Goal: Task Accomplishment & Management: Manage account settings

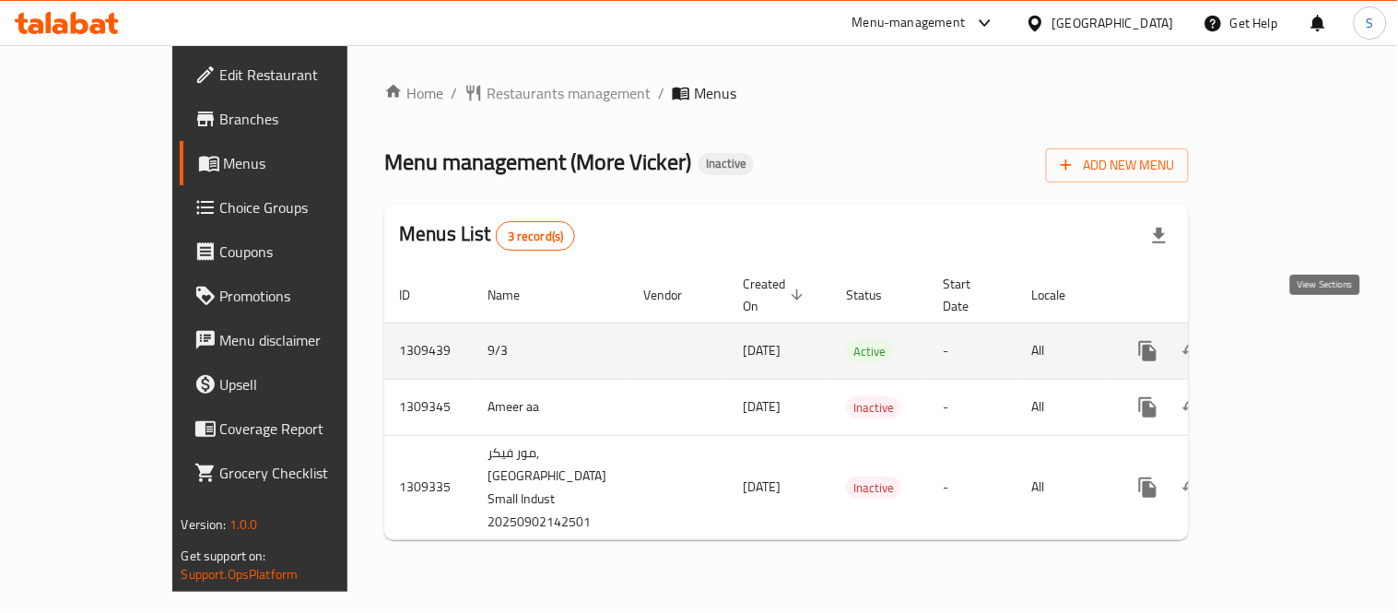
click at [1292, 340] on icon "enhanced table" at bounding box center [1281, 351] width 22 height 22
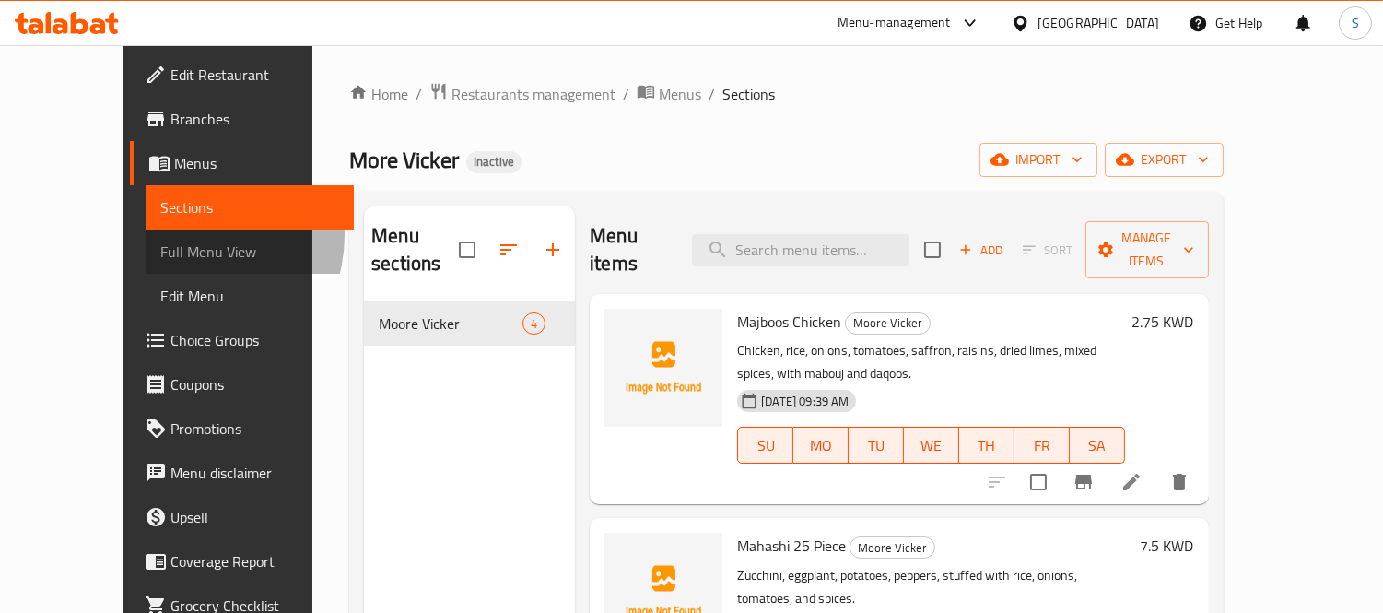
click at [146, 235] on link "Full Menu View" at bounding box center [250, 251] width 208 height 44
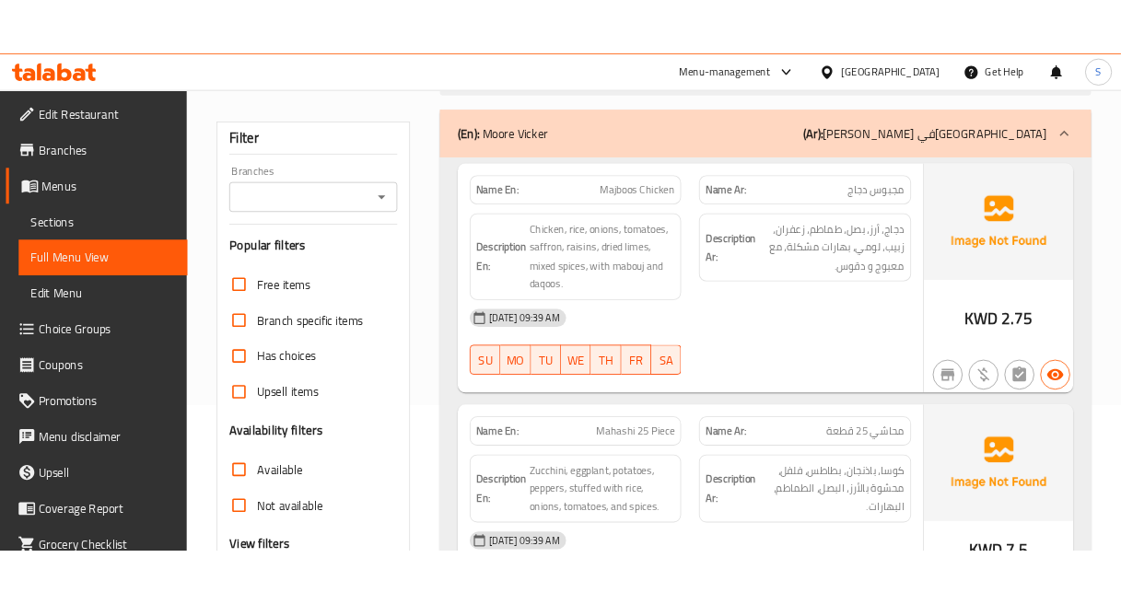
scroll to position [205, 0]
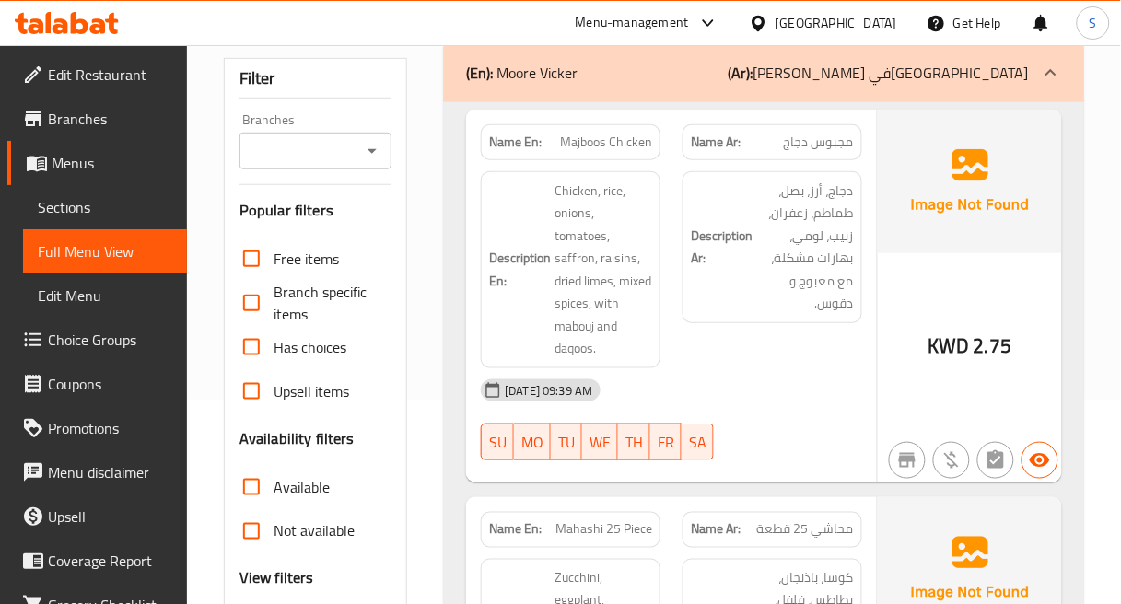
click at [725, 297] on h6 "Description Ar: دجاج، أرز، بصل، طماطم، زعفران، زبيب، [PERSON_NAME]، بهارات مشكل…" at bounding box center [772, 247] width 163 height 135
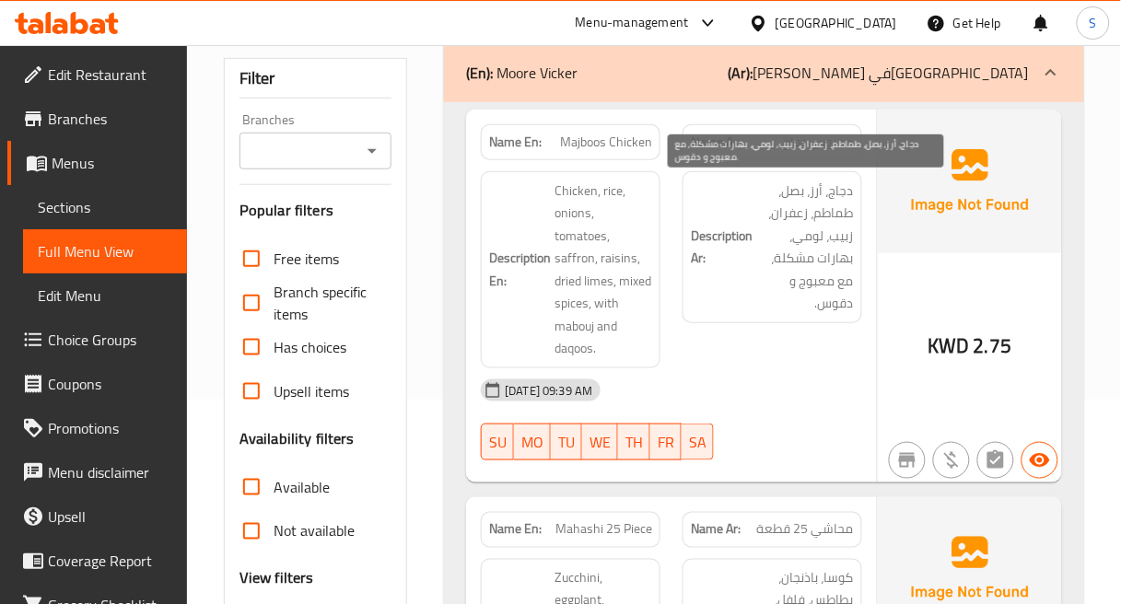
click at [777, 260] on span "دجاج، أرز، بصل، طماطم، زعفران، زبيب، لومي، بهارات مشكلة، مع معبوج و دقوس." at bounding box center [805, 247] width 98 height 135
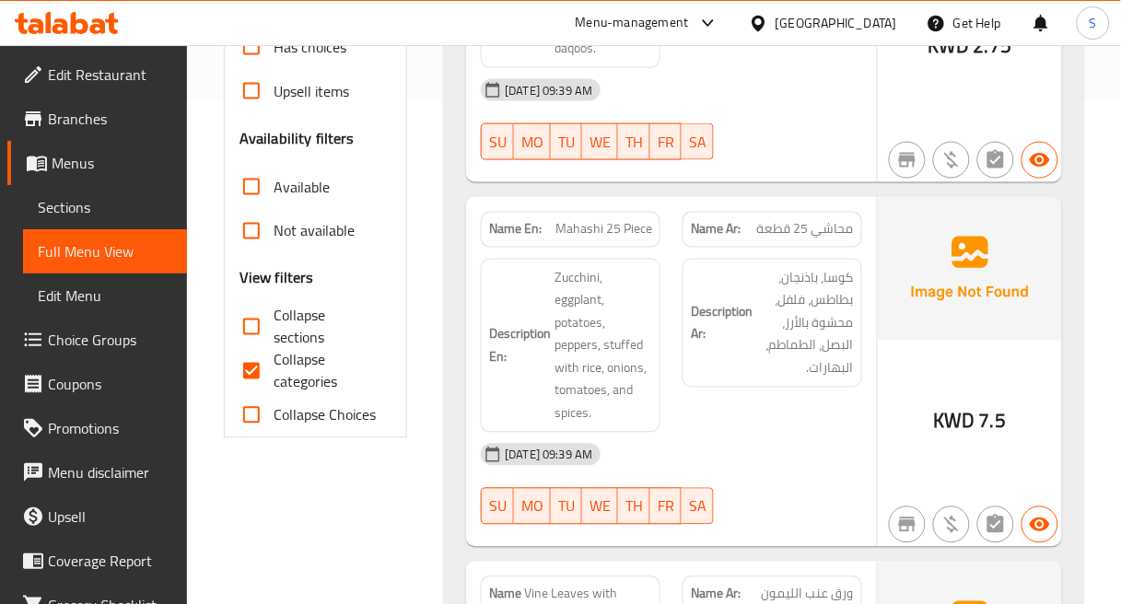
scroll to position [511, 0]
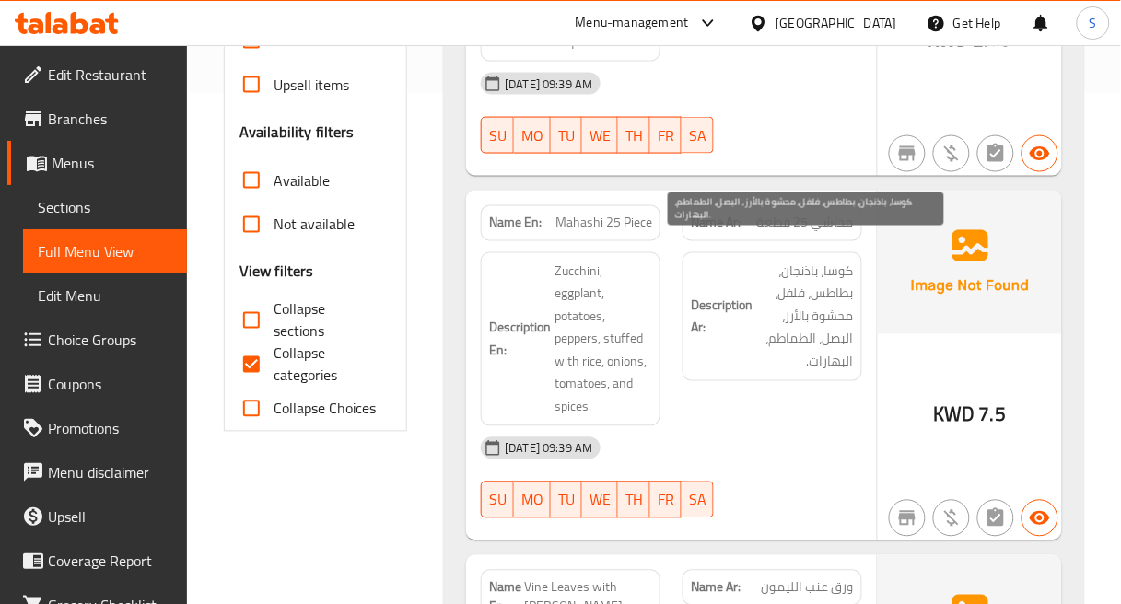
click at [813, 274] on span "كوسا، باذنجان، بطاطس، فلفل، محشوة بالأرز، البصل، الطماطم، البهارات." at bounding box center [805, 317] width 98 height 113
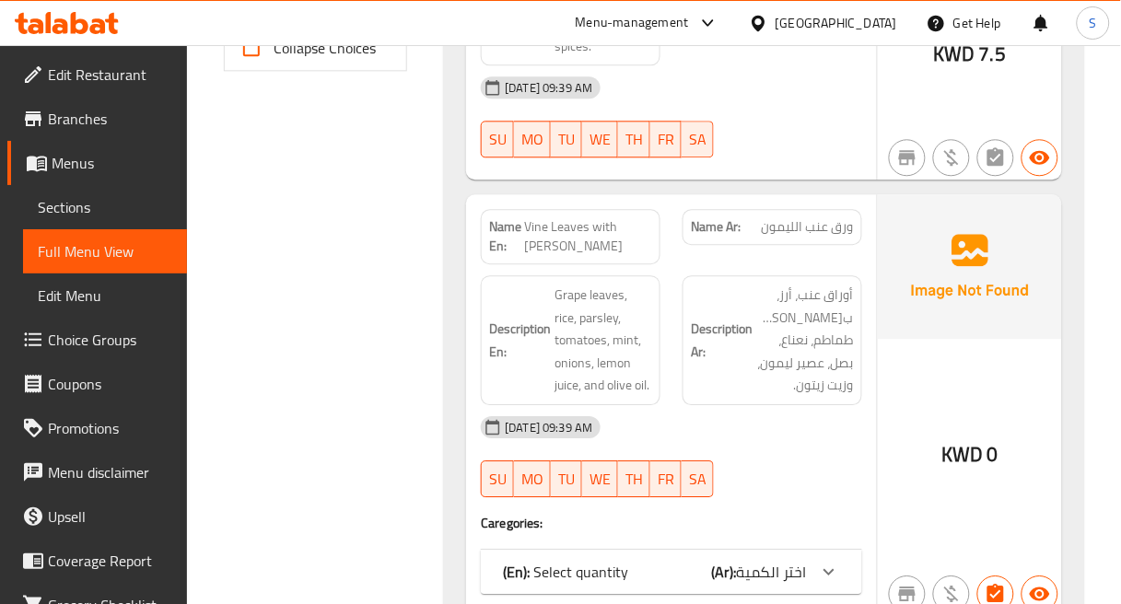
scroll to position [921, 0]
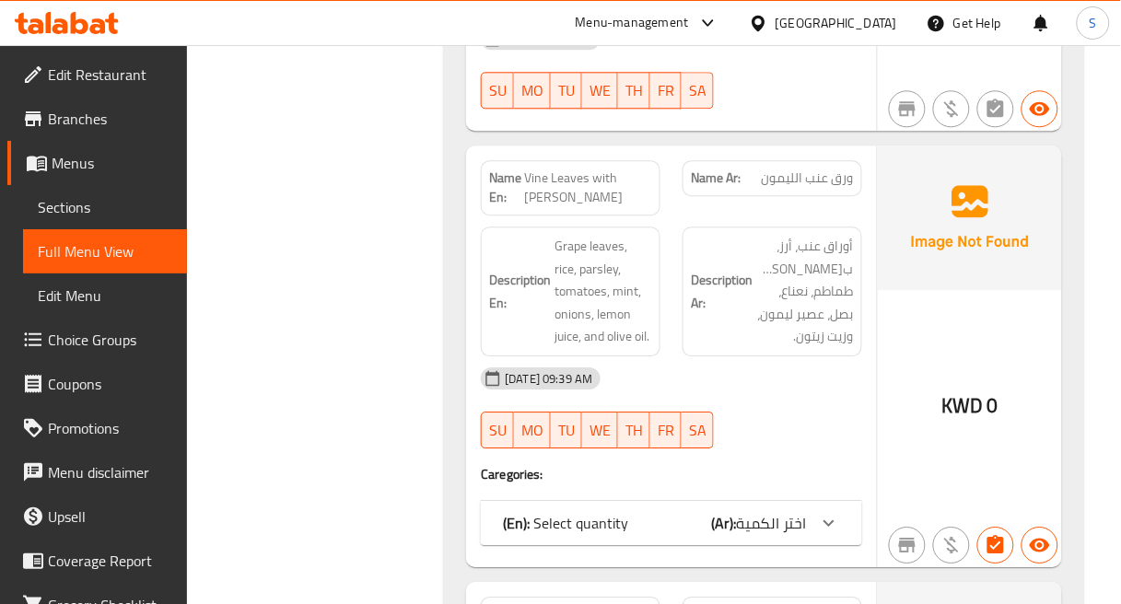
click at [701, 512] on div "(En): Select quantity (Ar): اختر الكمية" at bounding box center [655, 523] width 304 height 22
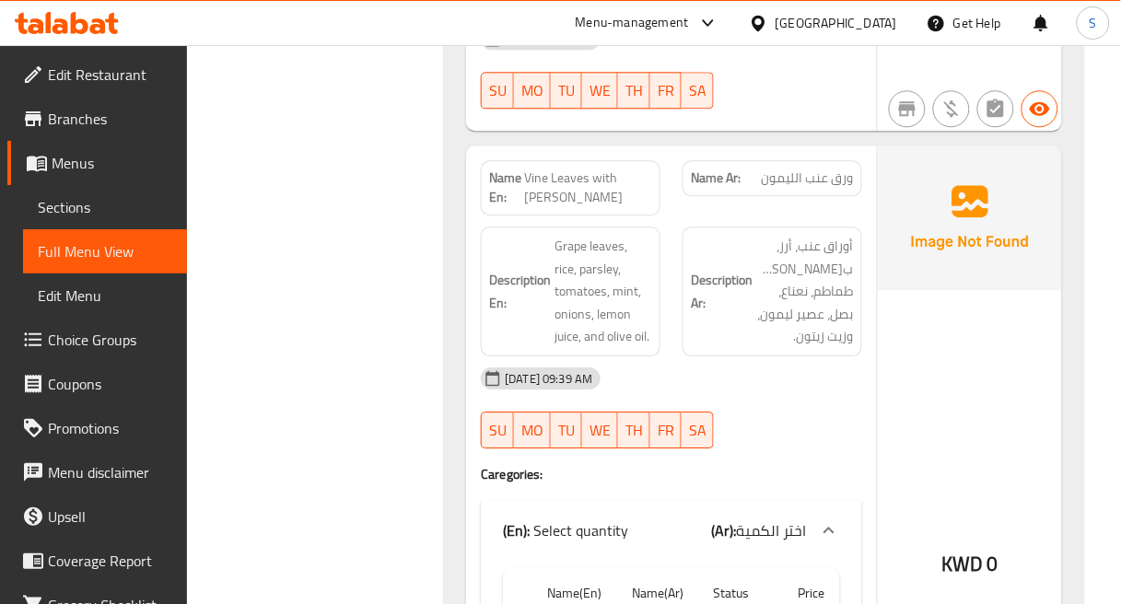
click at [875, 263] on div "Name En: Vine Leaves with Lemon Name Ar: ورق عنب الليمون Description En: Grape …" at bounding box center [671, 515] width 411 height 738
click at [859, 227] on div "Description Ar: أوراق عنب، أرز، بقدونس، طماطم، نعناع، بصل، عصير ليمون، وزيت زيت…" at bounding box center [773, 292] width 180 height 130
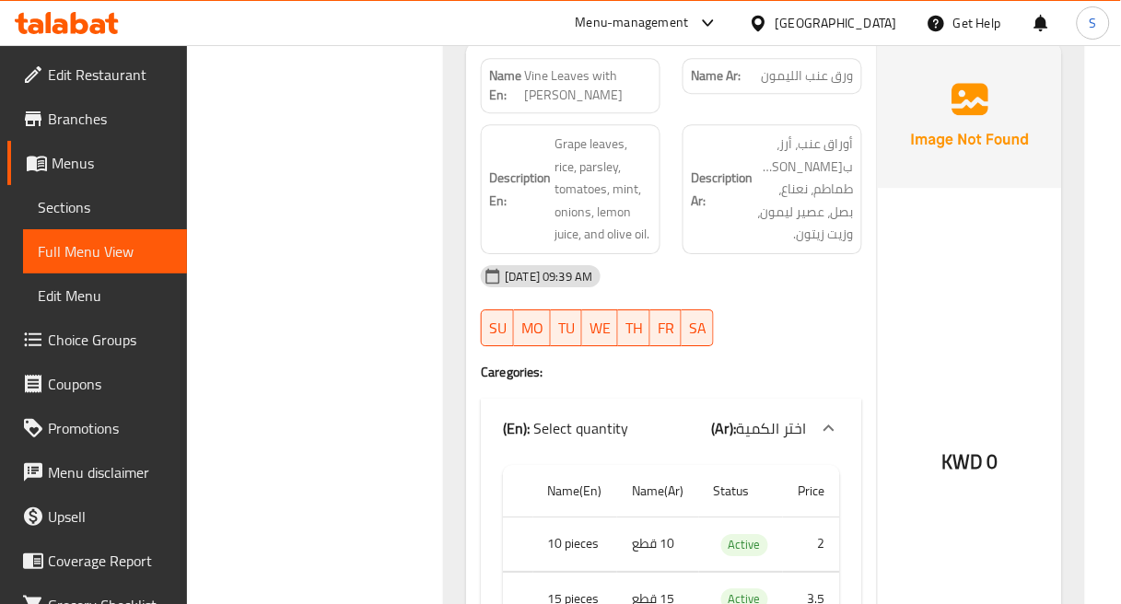
scroll to position [1126, 0]
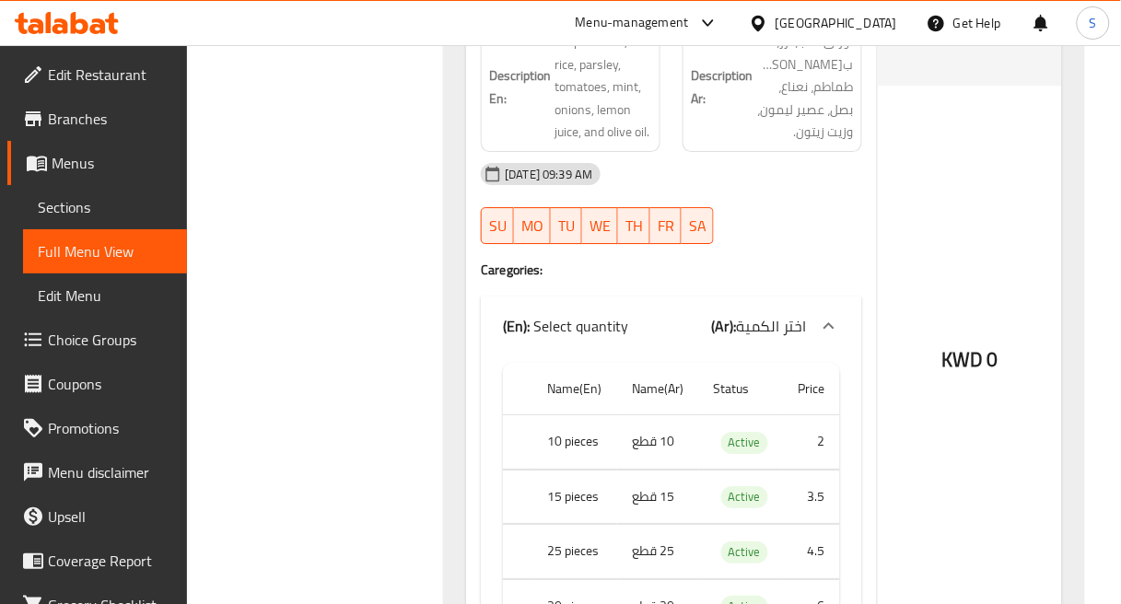
click at [788, 173] on div "[DATE] 09:39 AM" at bounding box center [672, 174] width 404 height 44
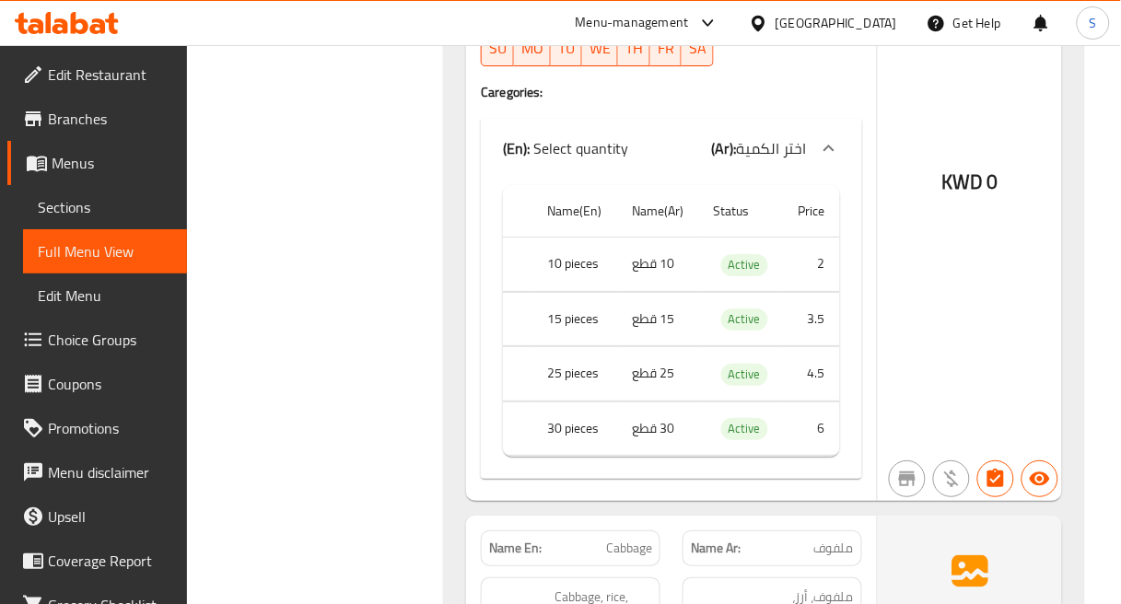
scroll to position [1330, 0]
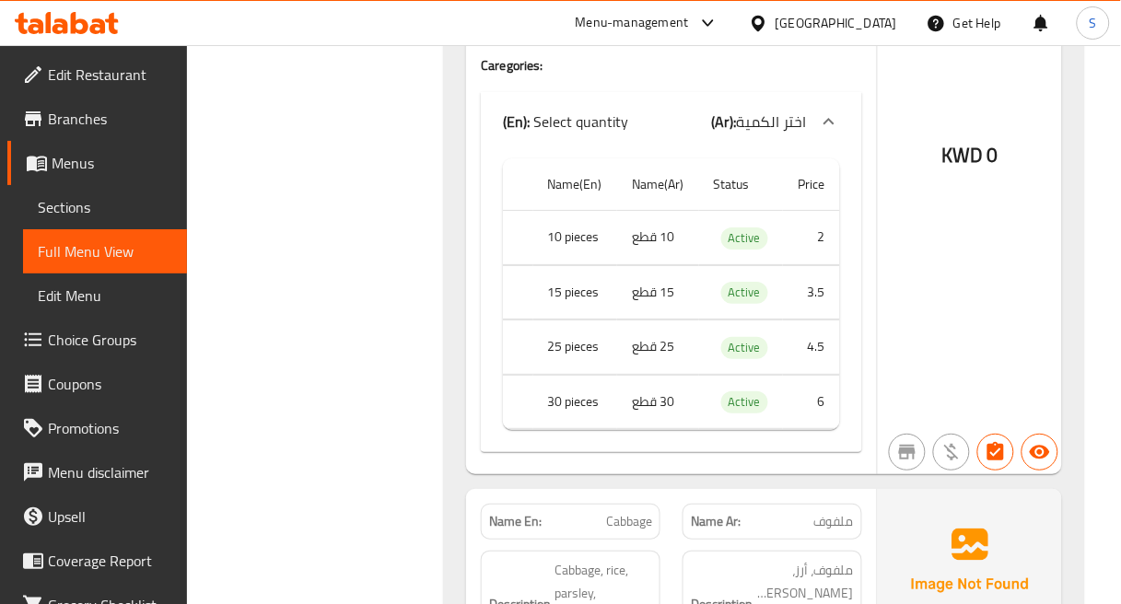
click at [709, 512] on strong "Name Ar:" at bounding box center [716, 521] width 50 height 19
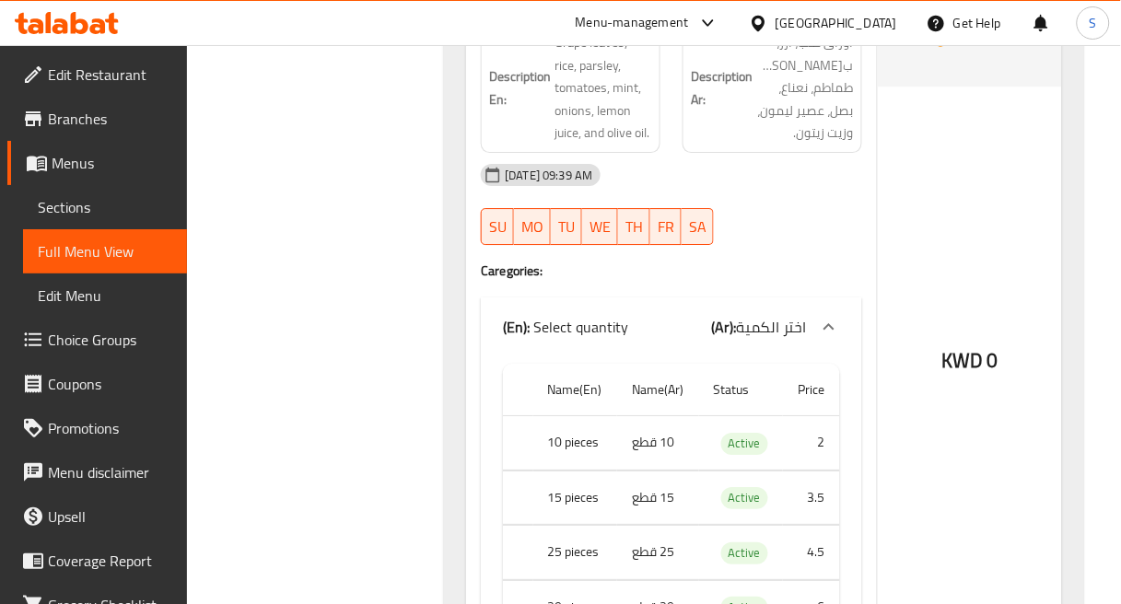
scroll to position [1126, 0]
click at [956, 242] on div "KWD 0" at bounding box center [970, 310] width 184 height 738
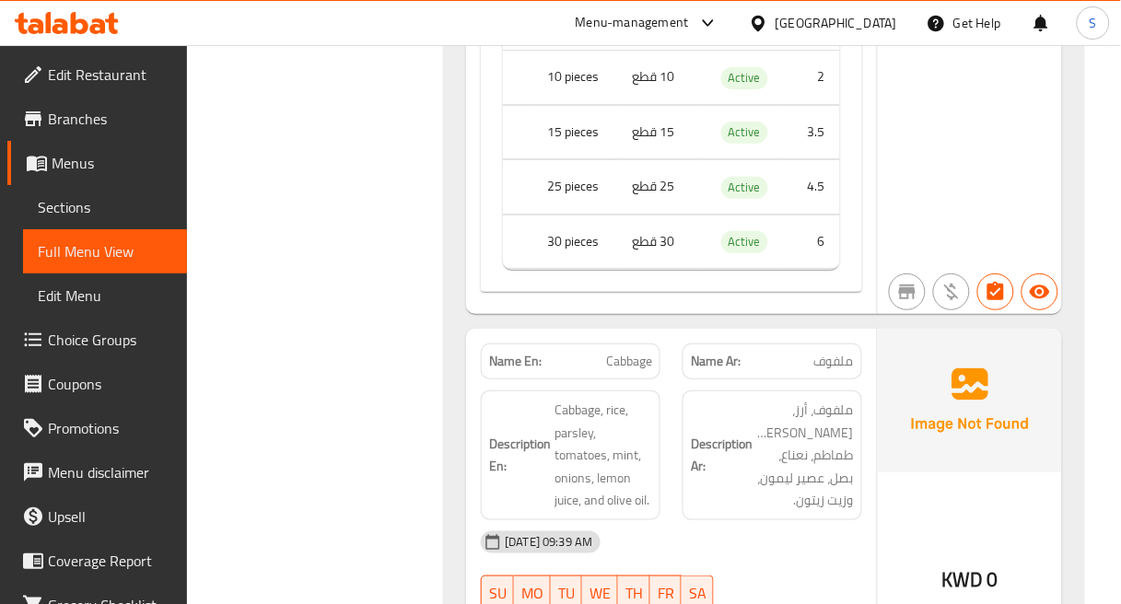
scroll to position [1637, 0]
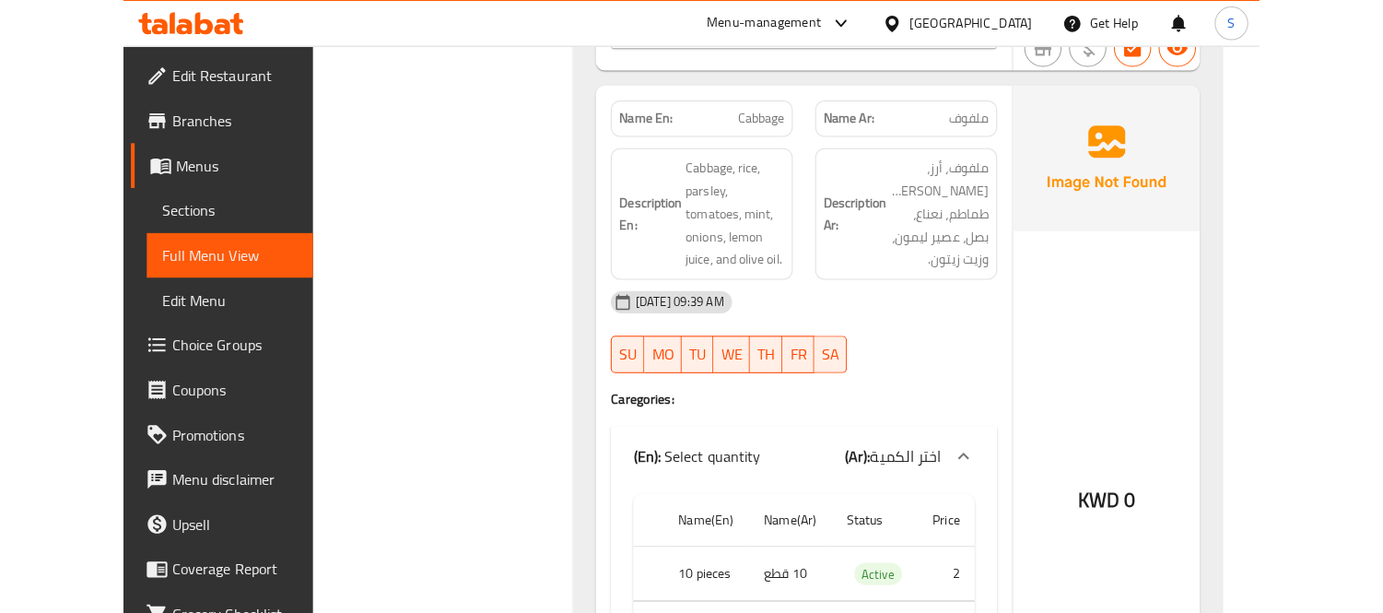
scroll to position [1535, 0]
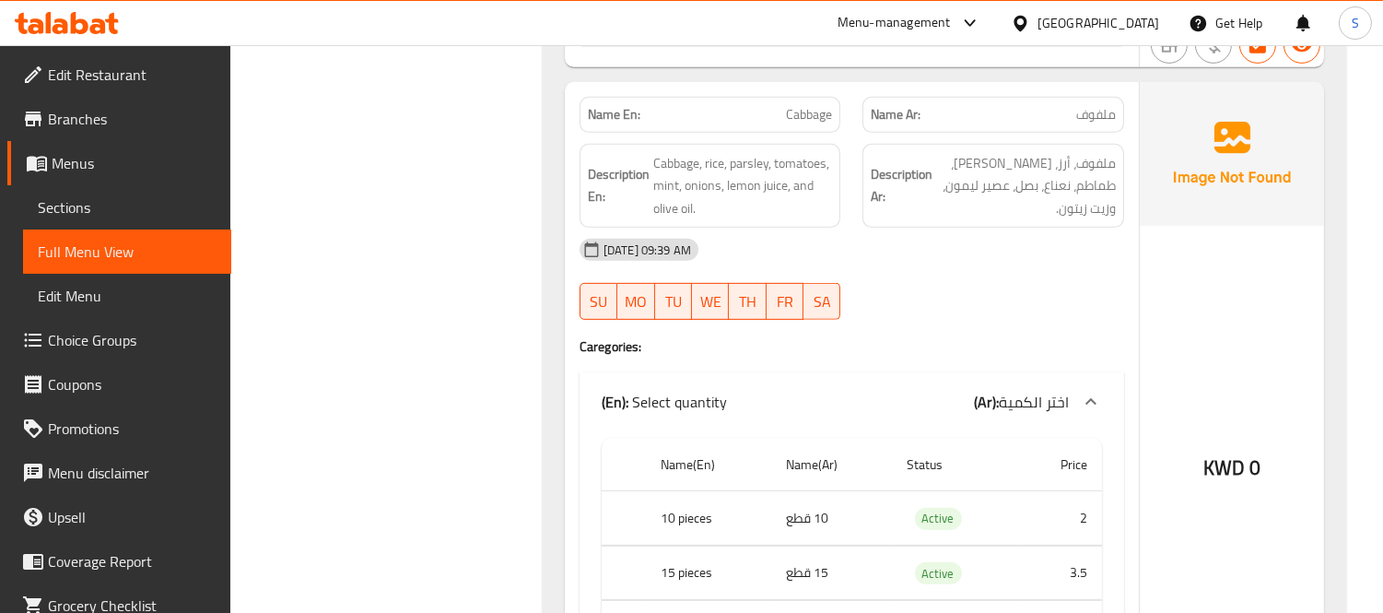
click at [170, 205] on span "Sections" at bounding box center [127, 207] width 179 height 22
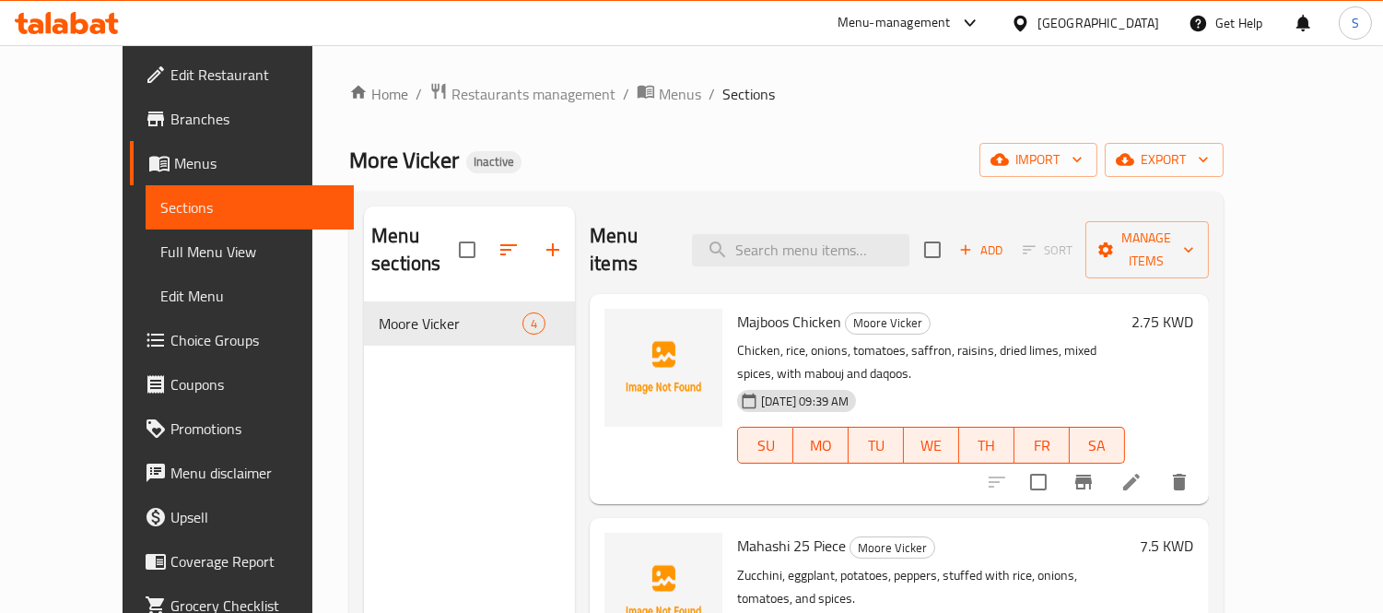
click at [925, 309] on h6 "Majboos Chicken Moore Vicker" at bounding box center [930, 322] width 387 height 26
click at [1142, 471] on icon at bounding box center [1131, 482] width 22 height 22
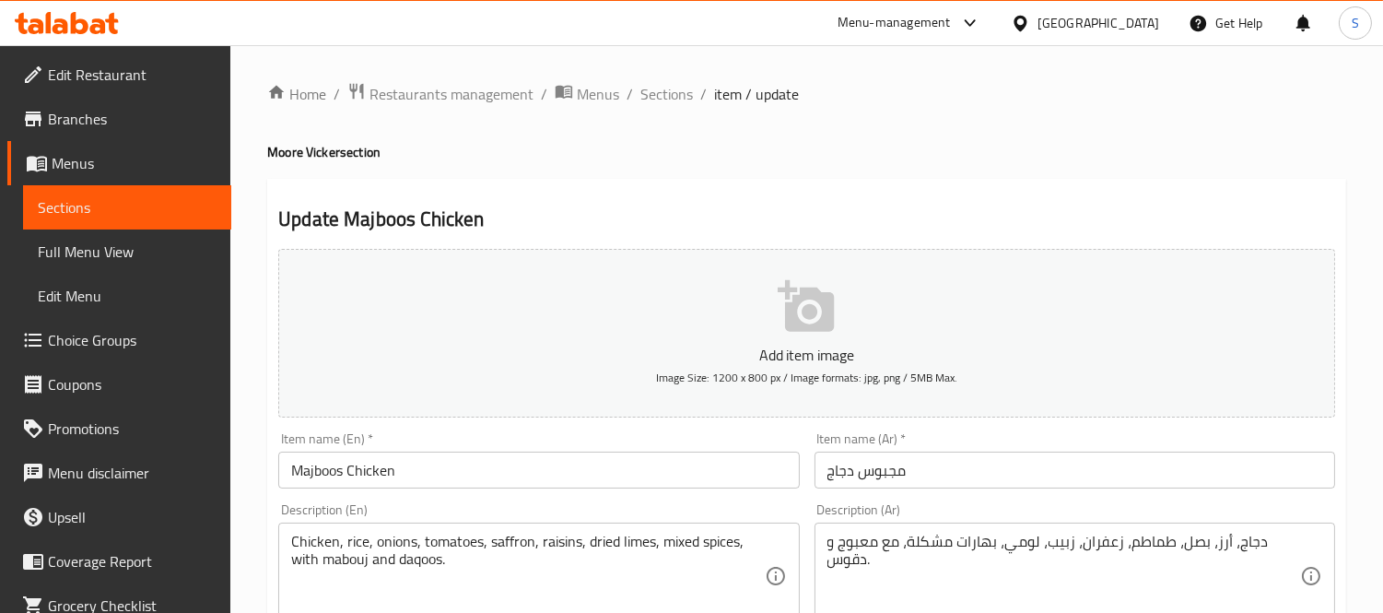
click at [534, 154] on h4 "Moore Vicker section" at bounding box center [806, 152] width 1079 height 18
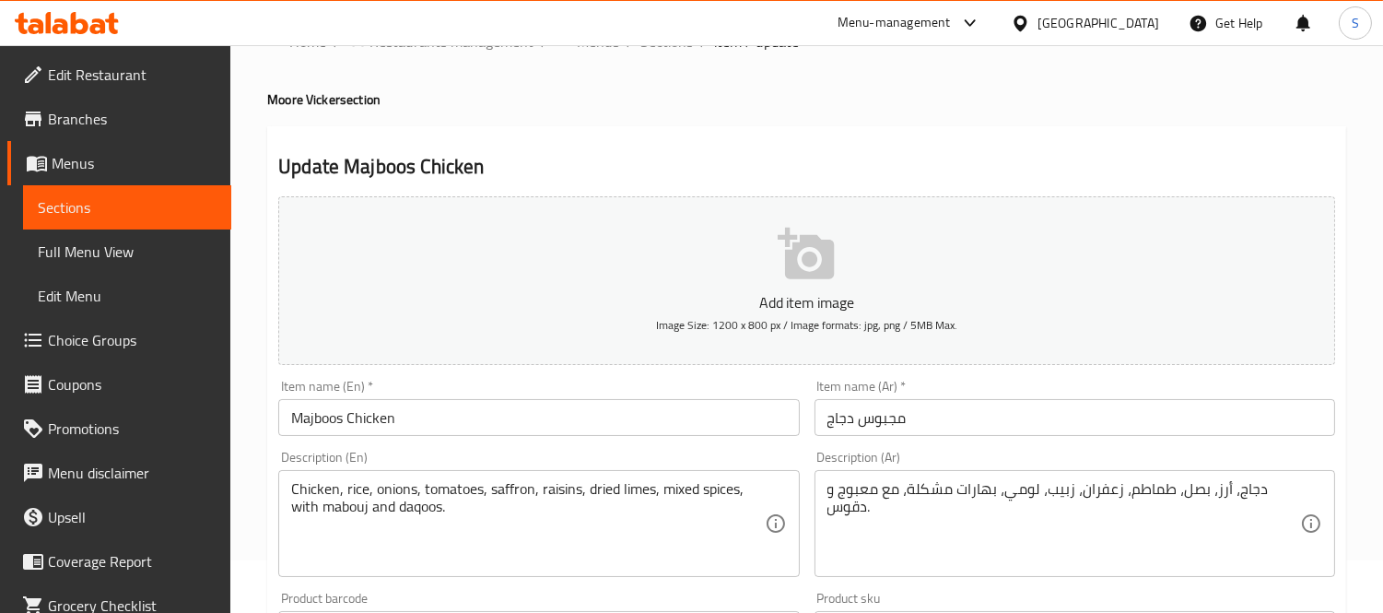
scroll to position [102, 0]
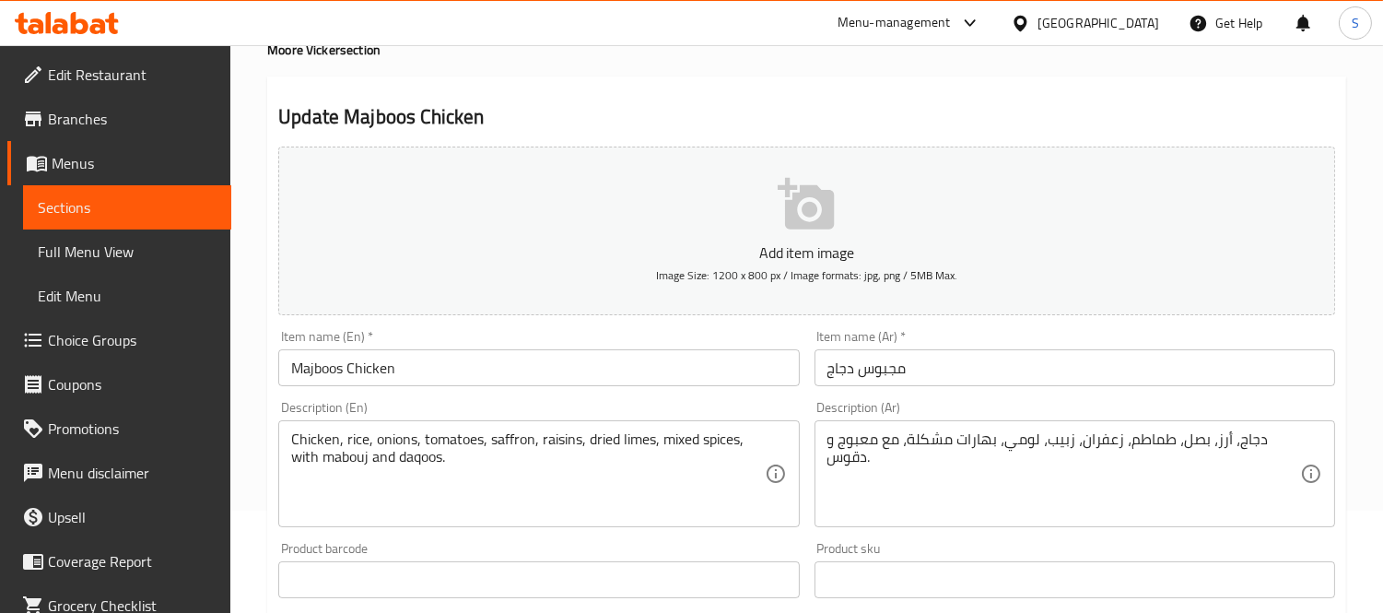
click at [858, 437] on textarea "دجاج، أرز، بصل، طماطم، زعفران، زبيب، لومي، بهارات مشكلة، مع معبوج و دقوس." at bounding box center [1063, 474] width 473 height 88
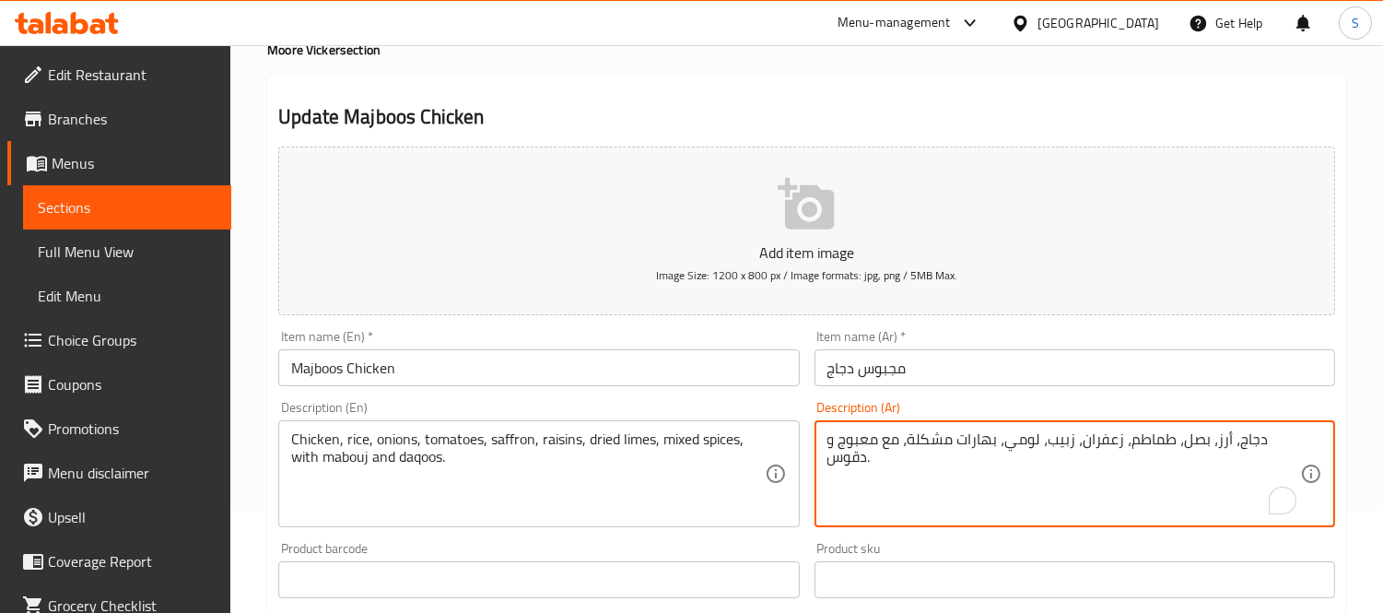
paste textarea "احمر و اخضر"
click at [879, 466] on textarea "دجاج، أرز، بصل، طماطم، زعفران، زبيب، لومي، بهارات مشكلة، مع معبوج احمر و اخضر و…" at bounding box center [1063, 474] width 473 height 88
click at [879, 465] on textarea "دجاج، أرز، بصل، طماطم، زعفران، زبيب، لومي، بهارات مشكلة، مع معبوج احمر و اخضر و…" at bounding box center [1063, 474] width 473 height 88
click at [908, 505] on textarea "دجاج، أرز، بصل، طماطم، زعفران، زبيب، لومي، بهارات مشكلة، مع معبوج احمر و اخضر و…" at bounding box center [1063, 474] width 473 height 88
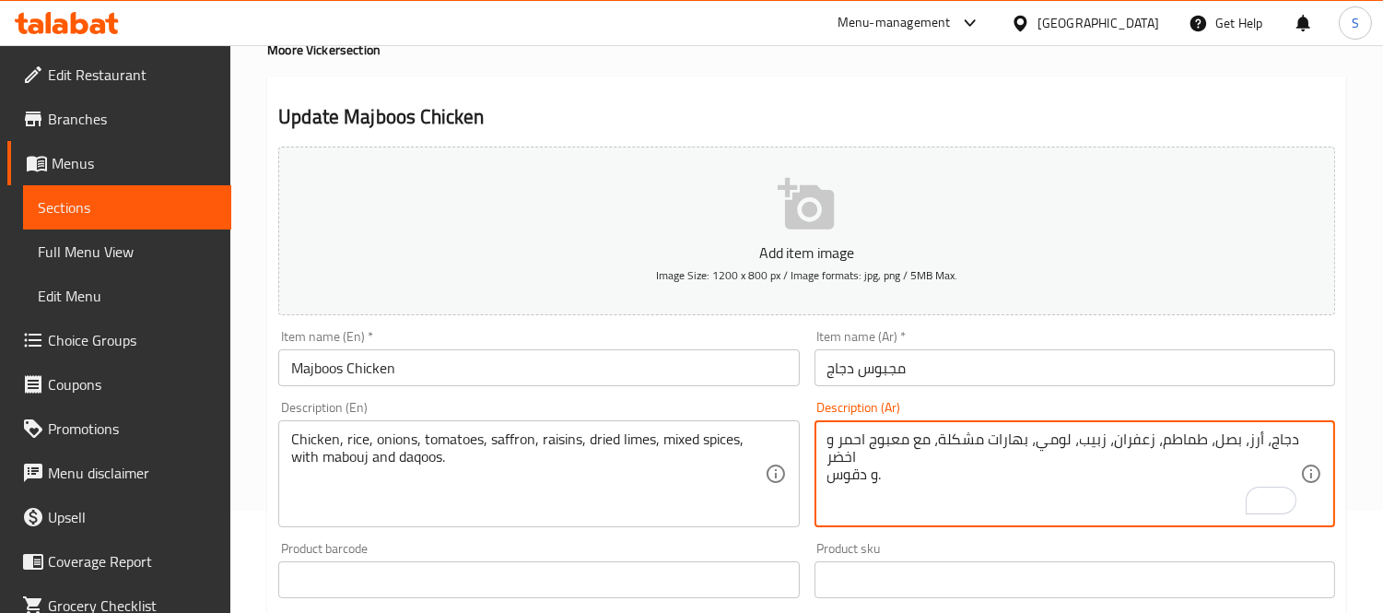
drag, startPoint x: 905, startPoint y: 474, endPoint x: 1048, endPoint y: 375, distance: 174.0
click at [1154, 470] on textarea "دجاج، أرز، بصل، طماطم، زعفران، زبيب، لومي، بهارات مشكلة، مع معبوج احمر و اخضر و…" at bounding box center [1063, 474] width 473 height 88
click at [1071, 467] on textarea "دجاج، أرز، بصل، طماطم، زعفران، زبيب، لومي، بهارات مشكلة، مع معبوج احمر و اخضر و…" at bounding box center [1063, 474] width 473 height 88
click at [999, 450] on textarea "دجاج، أرز، بصل، طماطم، زعفران، زبيب، لومي، بهارات مشكلة، مع معبوج احمر و اخضر و…" at bounding box center [1063, 474] width 473 height 88
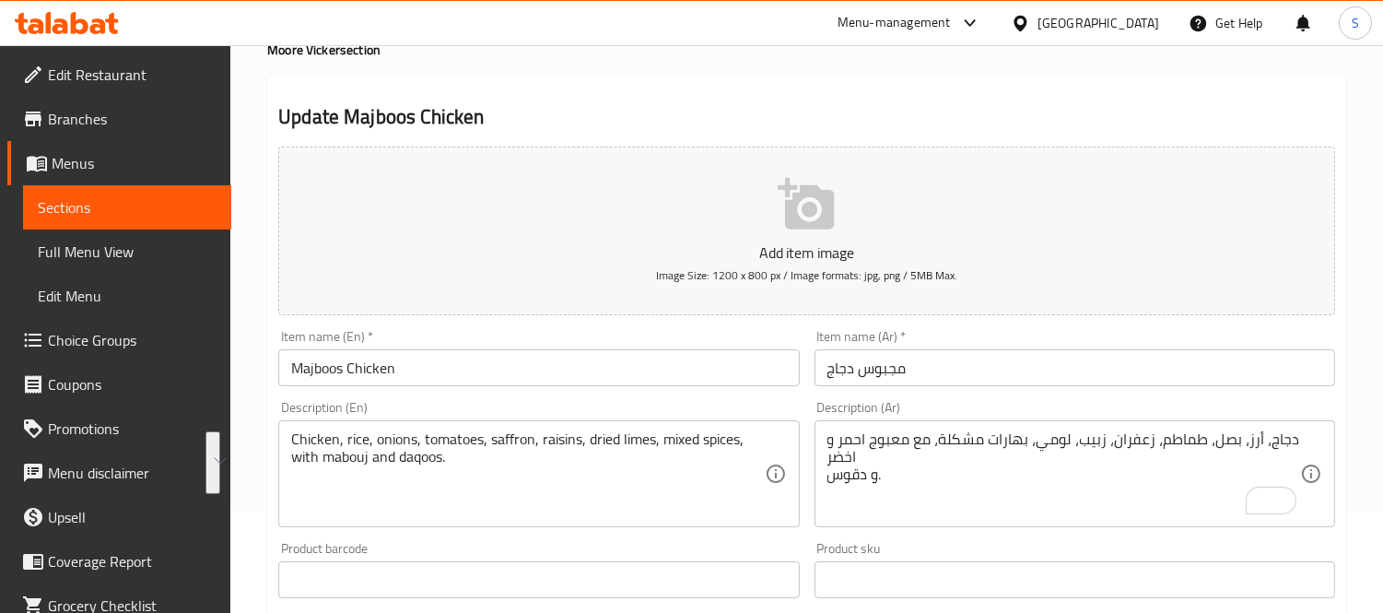
click at [922, 479] on textarea "دجاج، أرز، بصل، طماطم، زعفران، زبيب، لومي، بهارات مشكلة، مع معبوج احمر و اخضر و…" at bounding box center [1063, 474] width 473 height 88
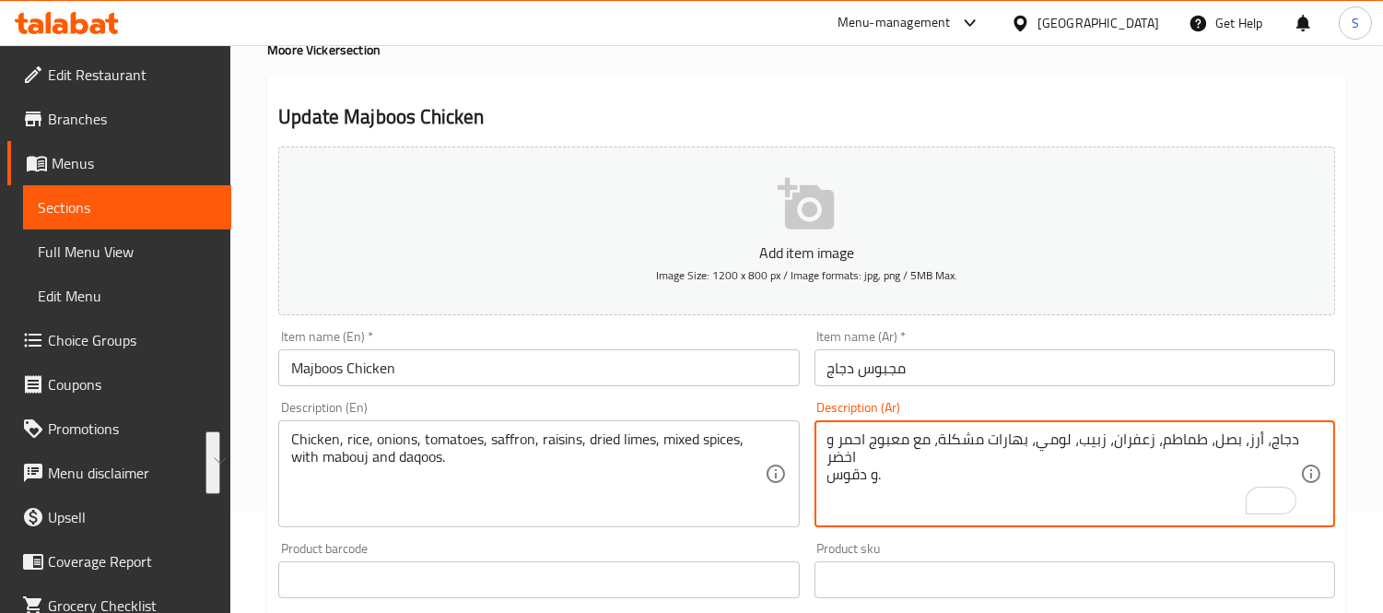
paste textarea "الحشوة ومعبوج احمر و اخضر ودقوس."
type textarea "دجاج، أرز، بصل، طماطم، زعفران، زبيب، لومي، بهارات مشكلة، مع الحشوة ومعبوج احمر …"
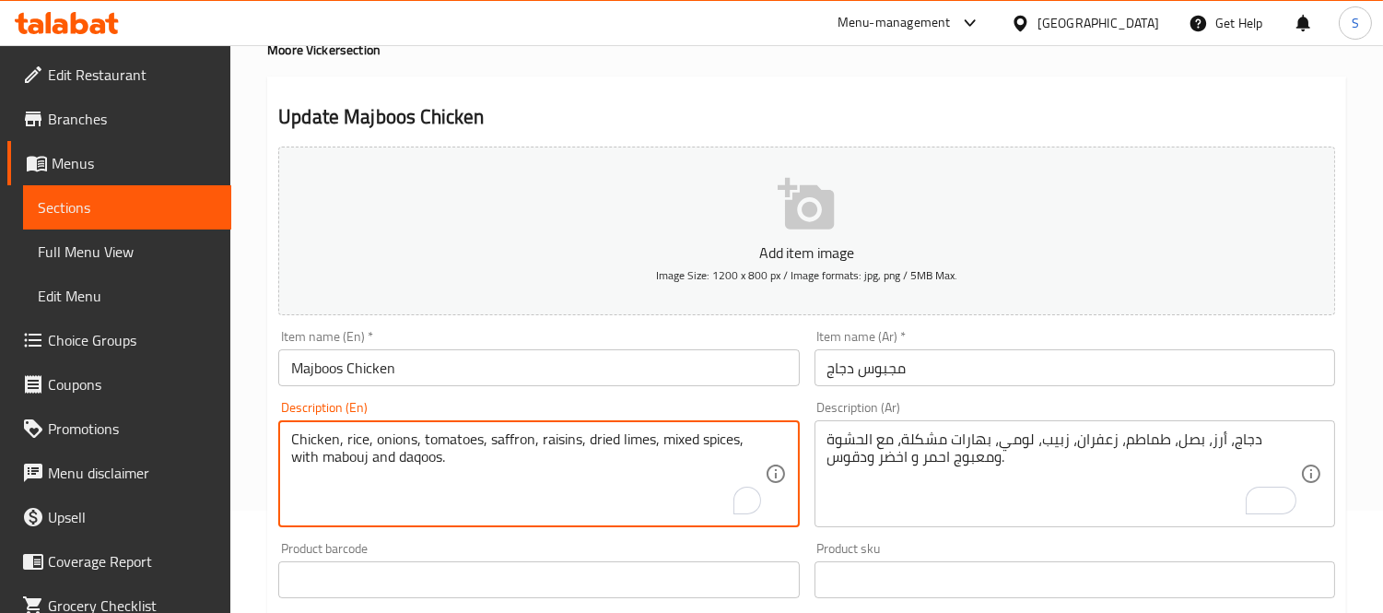
click at [383, 439] on textarea "Chicken, rice, onions, tomatoes, saffron, raisins, dried limes, mixed spices, w…" at bounding box center [527, 474] width 473 height 88
paste textarea "stuffing, red and green mabouj,"
type textarea "Chicken, rice, onions, tomatoes, saffron, raisins, dried limes, mixed spices, w…"
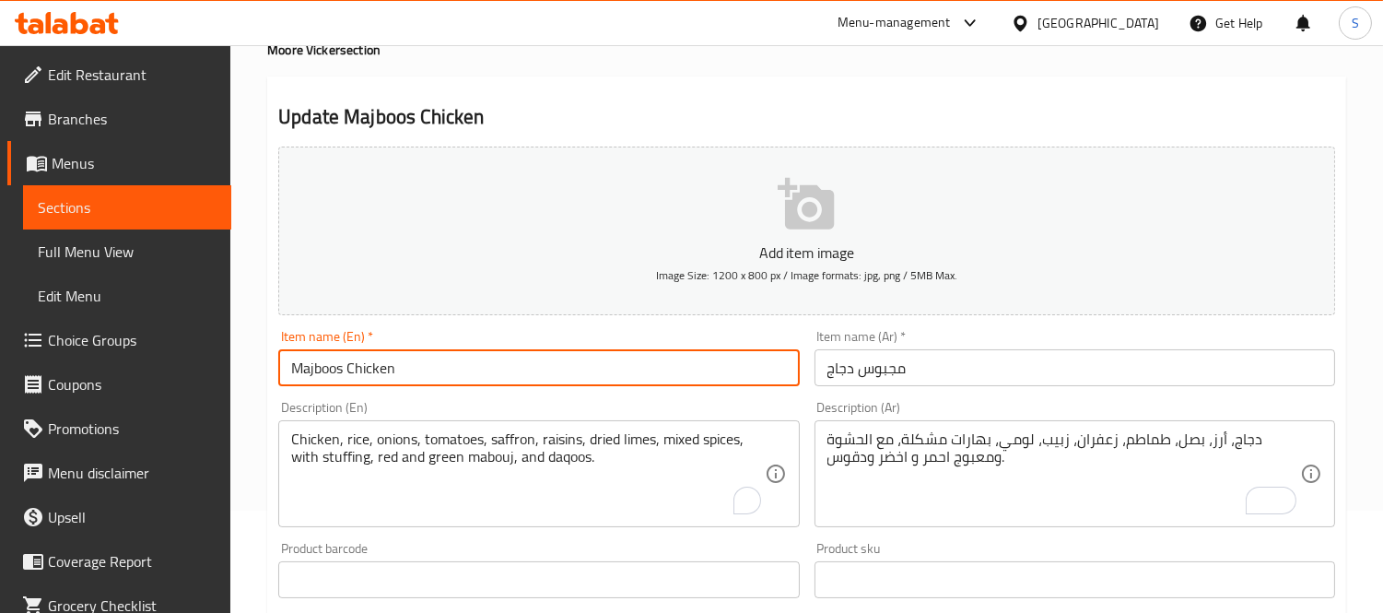
click at [477, 385] on input "Majboos Chicken" at bounding box center [538, 367] width 521 height 37
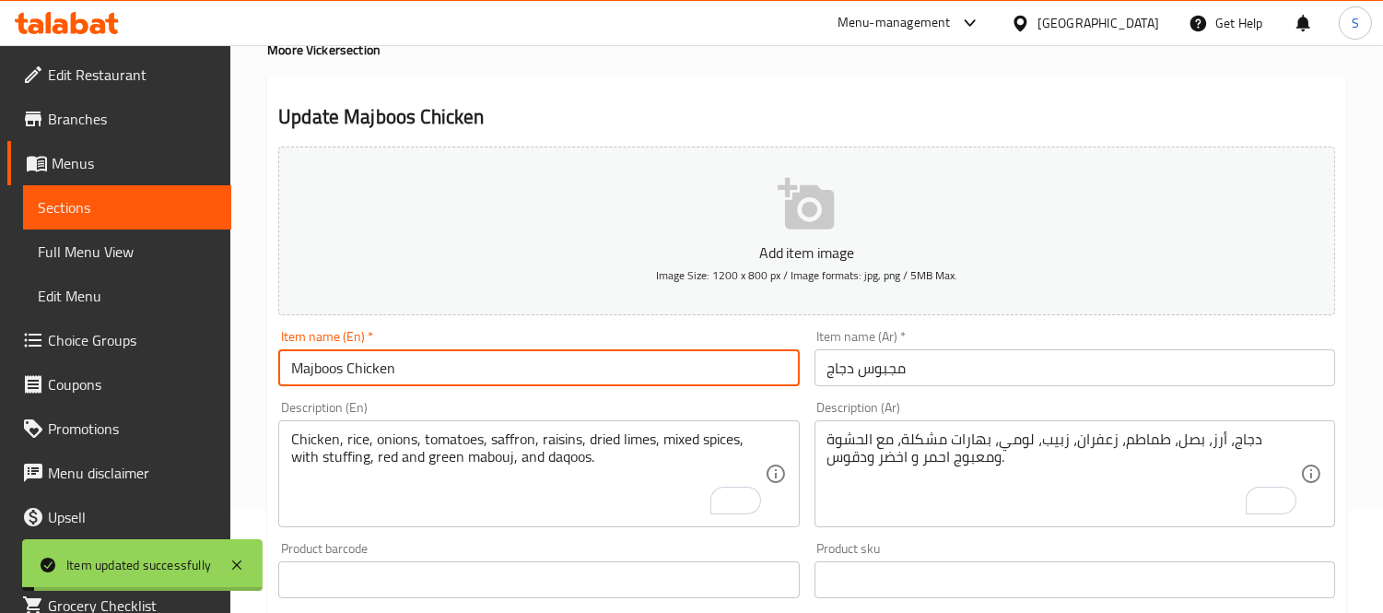
drag, startPoint x: 76, startPoint y: 205, endPoint x: 201, endPoint y: 287, distance: 149.5
click at [76, 205] on span "Sections" at bounding box center [127, 207] width 179 height 22
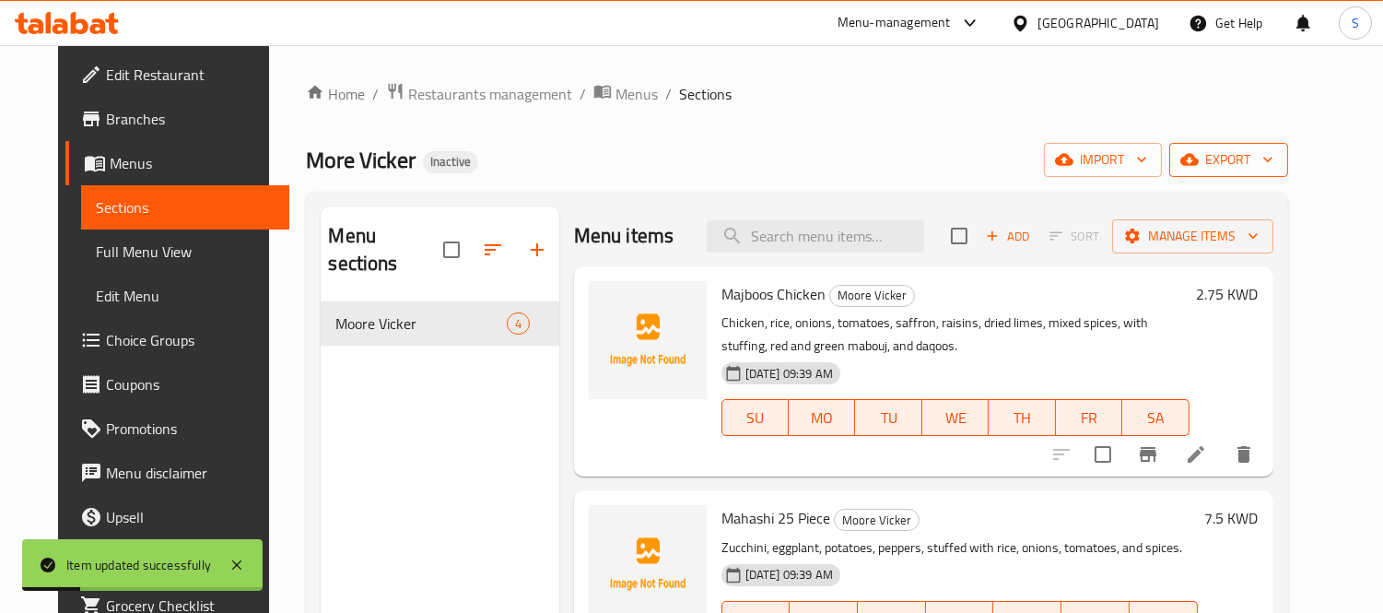
click at [1273, 163] on span "export" at bounding box center [1228, 159] width 89 height 23
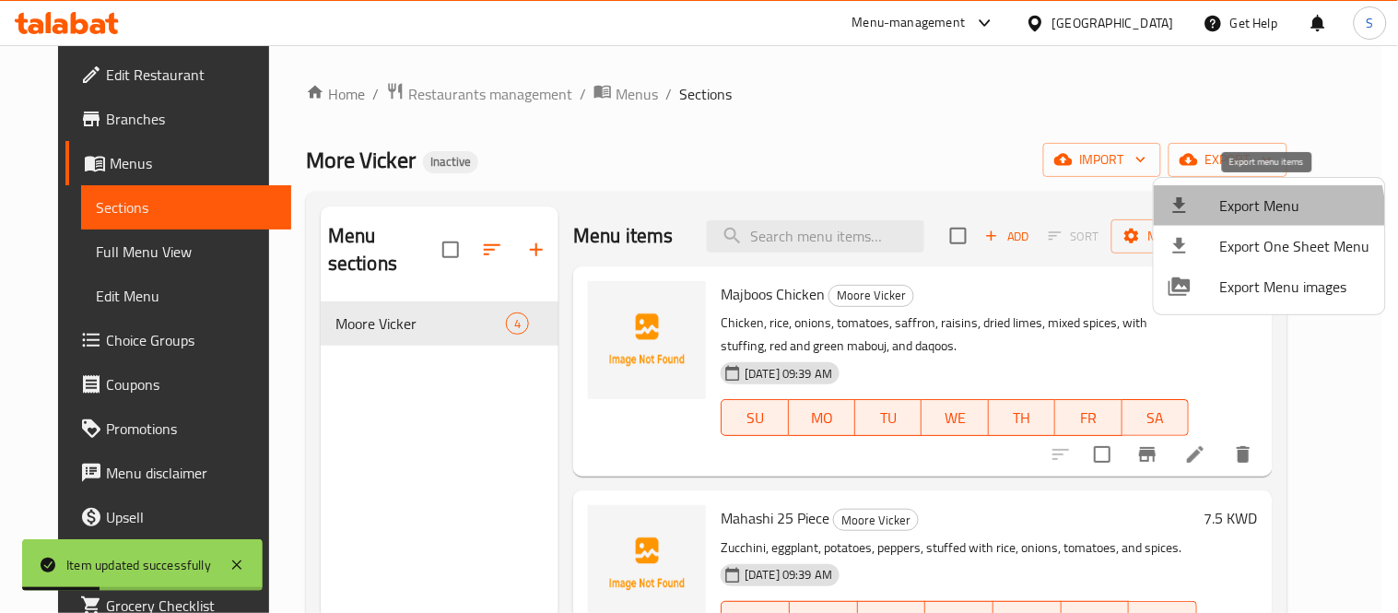
click at [1231, 221] on li "Export Menu" at bounding box center [1268, 205] width 231 height 41
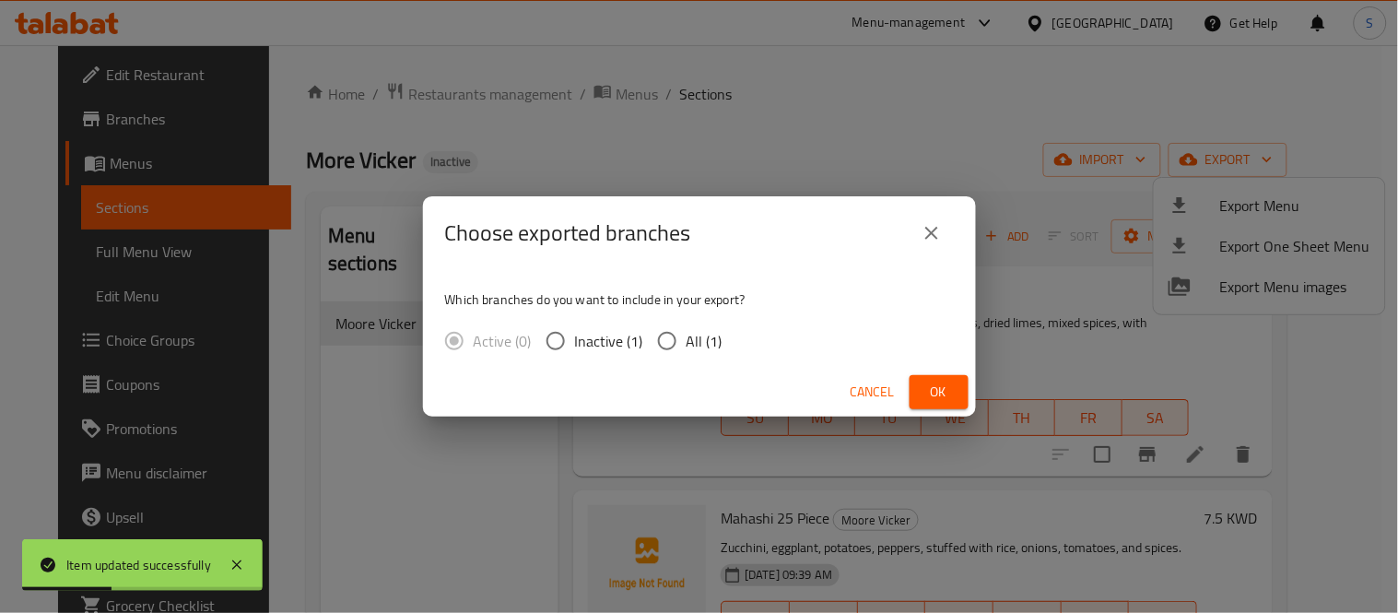
click at [664, 353] on input "All (1)" at bounding box center [667, 341] width 39 height 39
radio input "true"
click at [965, 392] on button "Ok" at bounding box center [938, 392] width 59 height 34
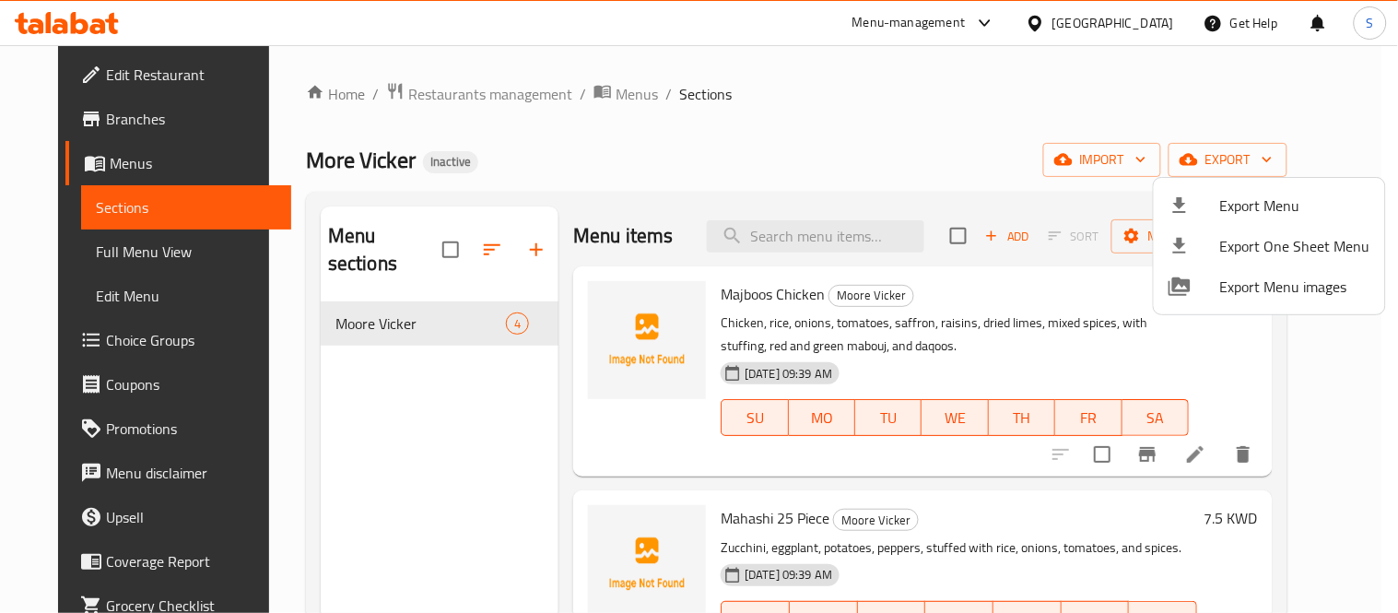
click at [940, 289] on div at bounding box center [699, 306] width 1398 height 613
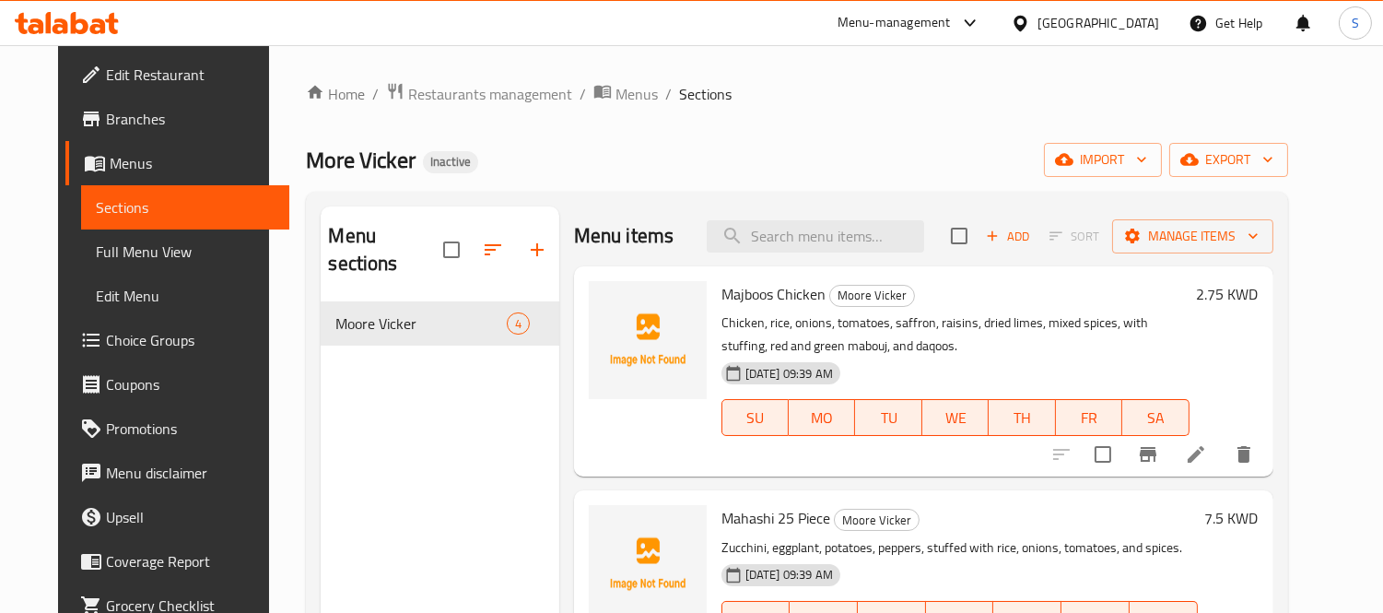
click at [783, 287] on span "Majboos Chicken" at bounding box center [773, 294] width 104 height 28
copy h6 "Majboos Chicken"
